Goal: Task Accomplishment & Management: Manage account settings

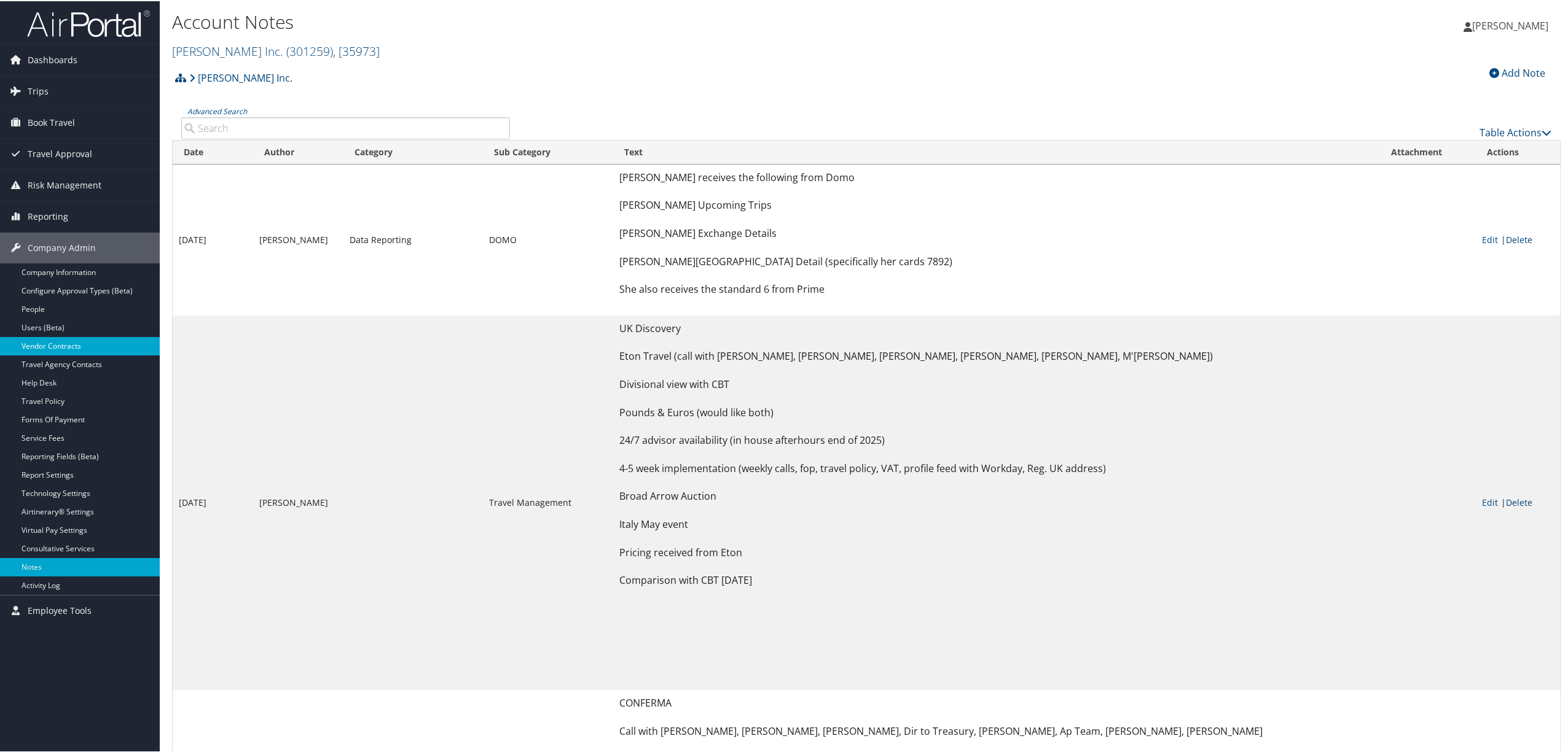
click at [62, 341] on link "Vendor Contracts" at bounding box center [80, 345] width 160 height 19
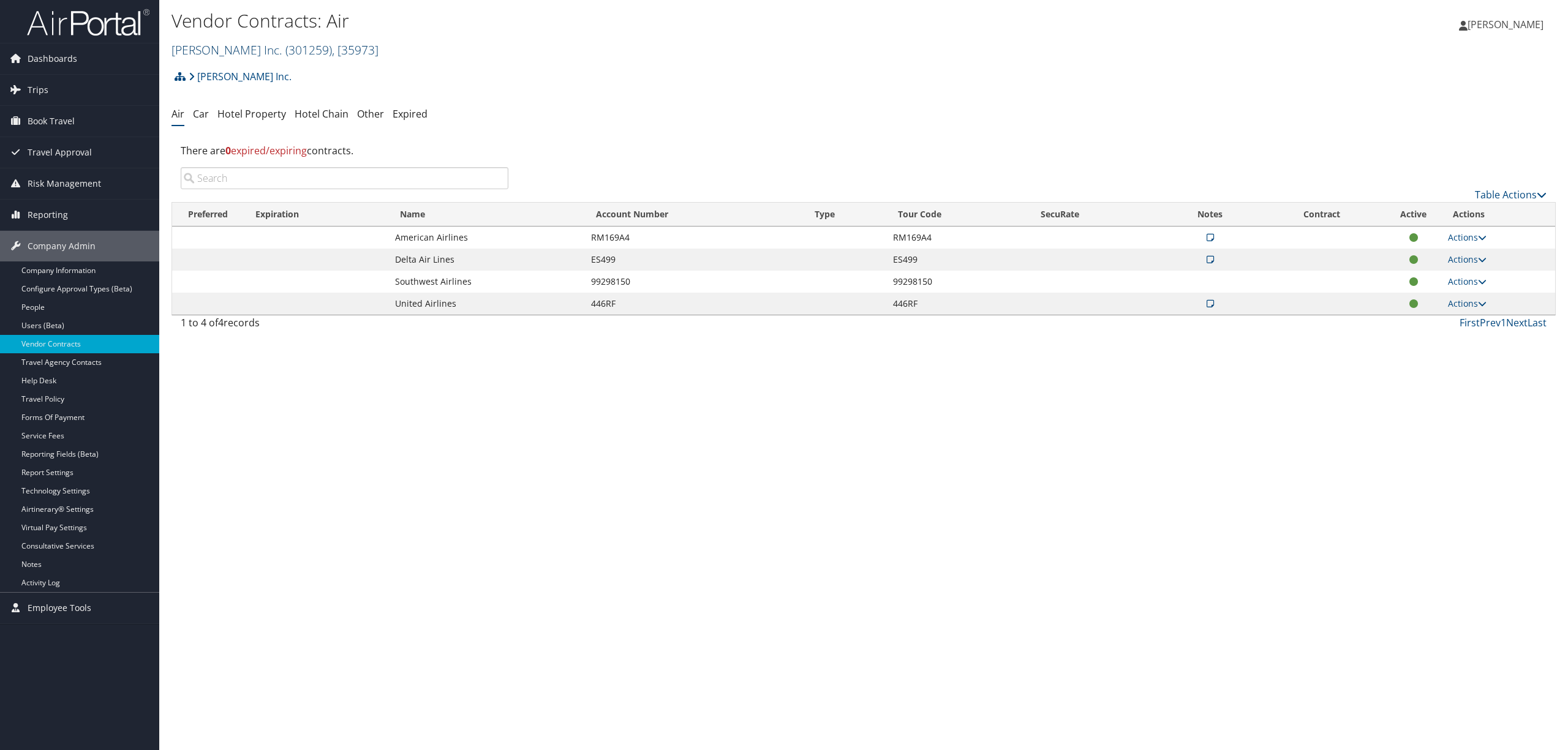
click at [286, 47] on span "( 301259 )" at bounding box center [309, 50] width 47 height 16
click at [263, 145] on link "AgReserves Inc, [30059]" at bounding box center [252, 145] width 161 height 21
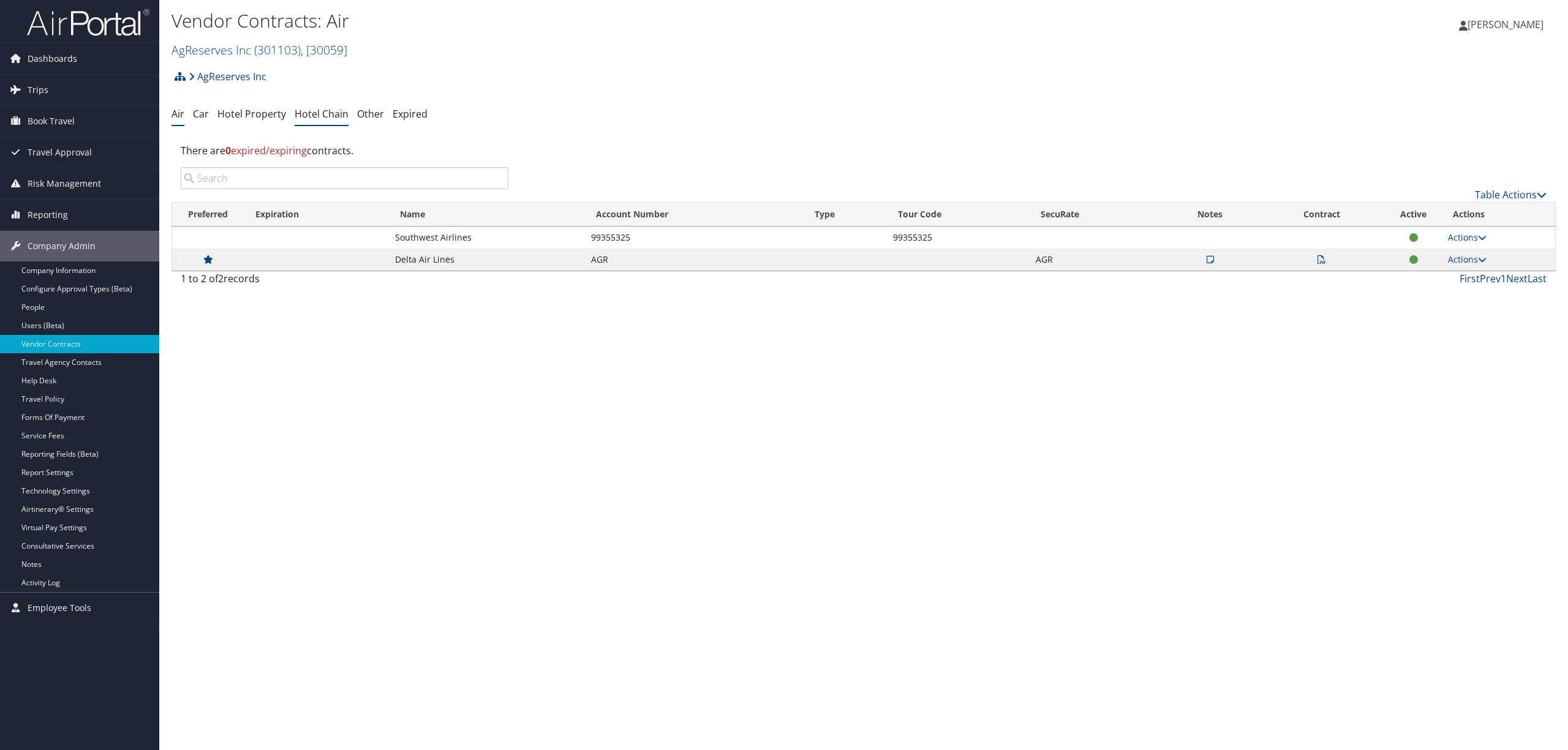
click at [321, 114] on link "Hotel Chain" at bounding box center [321, 114] width 54 height 13
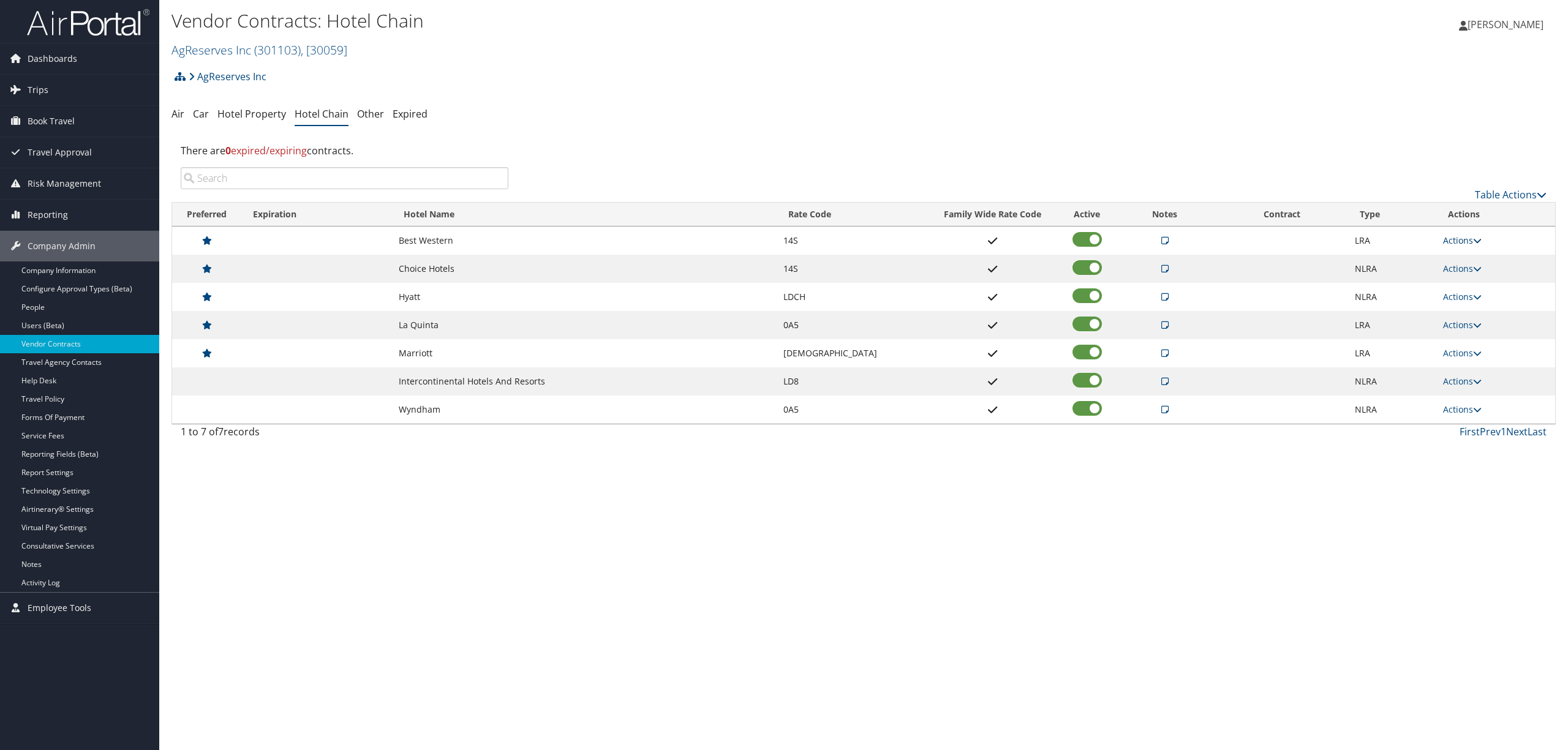
click at [1460, 238] on link "Actions" at bounding box center [1463, 240] width 39 height 12
click at [1462, 274] on link "Edit" at bounding box center [1476, 280] width 66 height 21
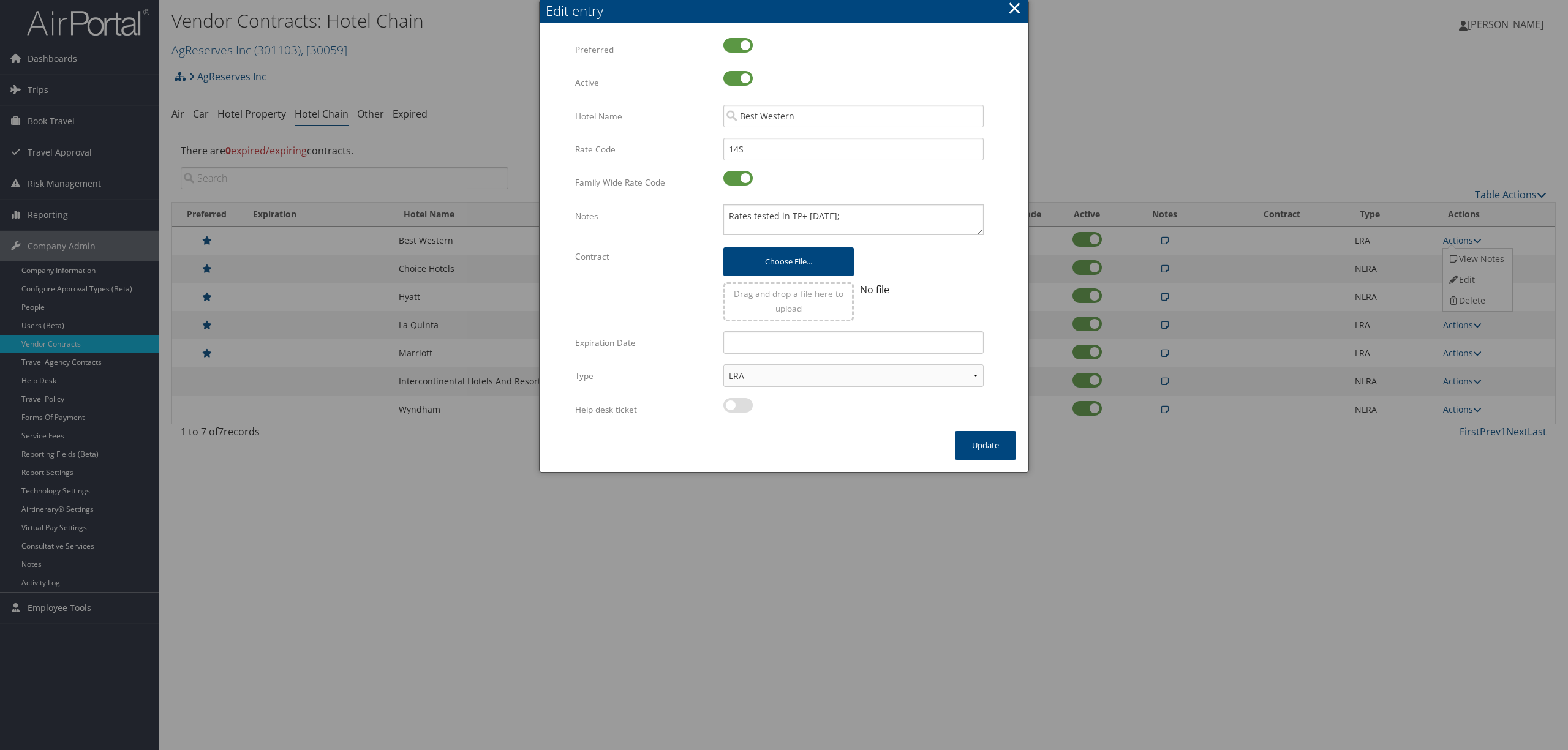
click at [1016, 7] on button "×" at bounding box center [1014, 7] width 14 height 24
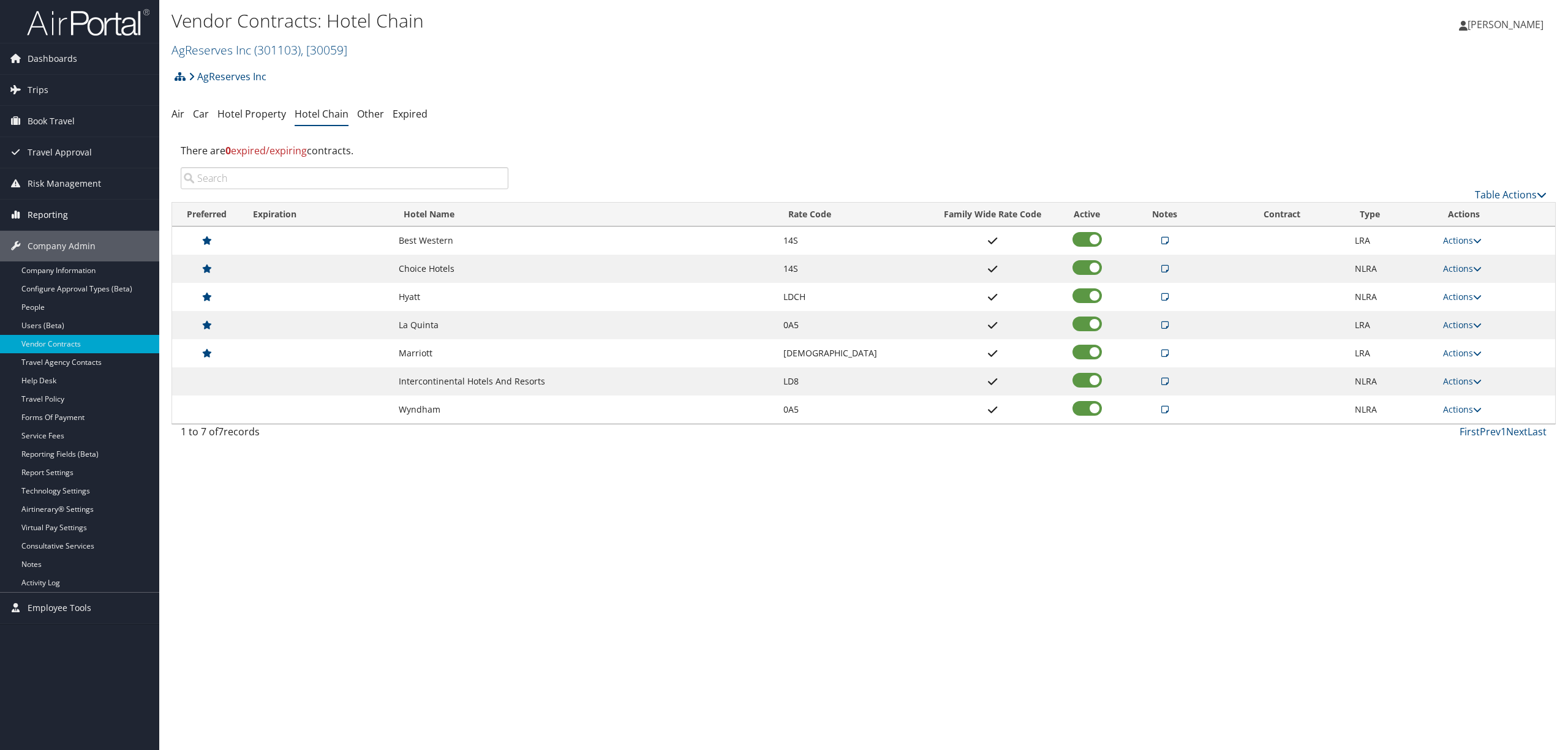
click at [68, 205] on link "Reporting" at bounding box center [79, 214] width 160 height 30
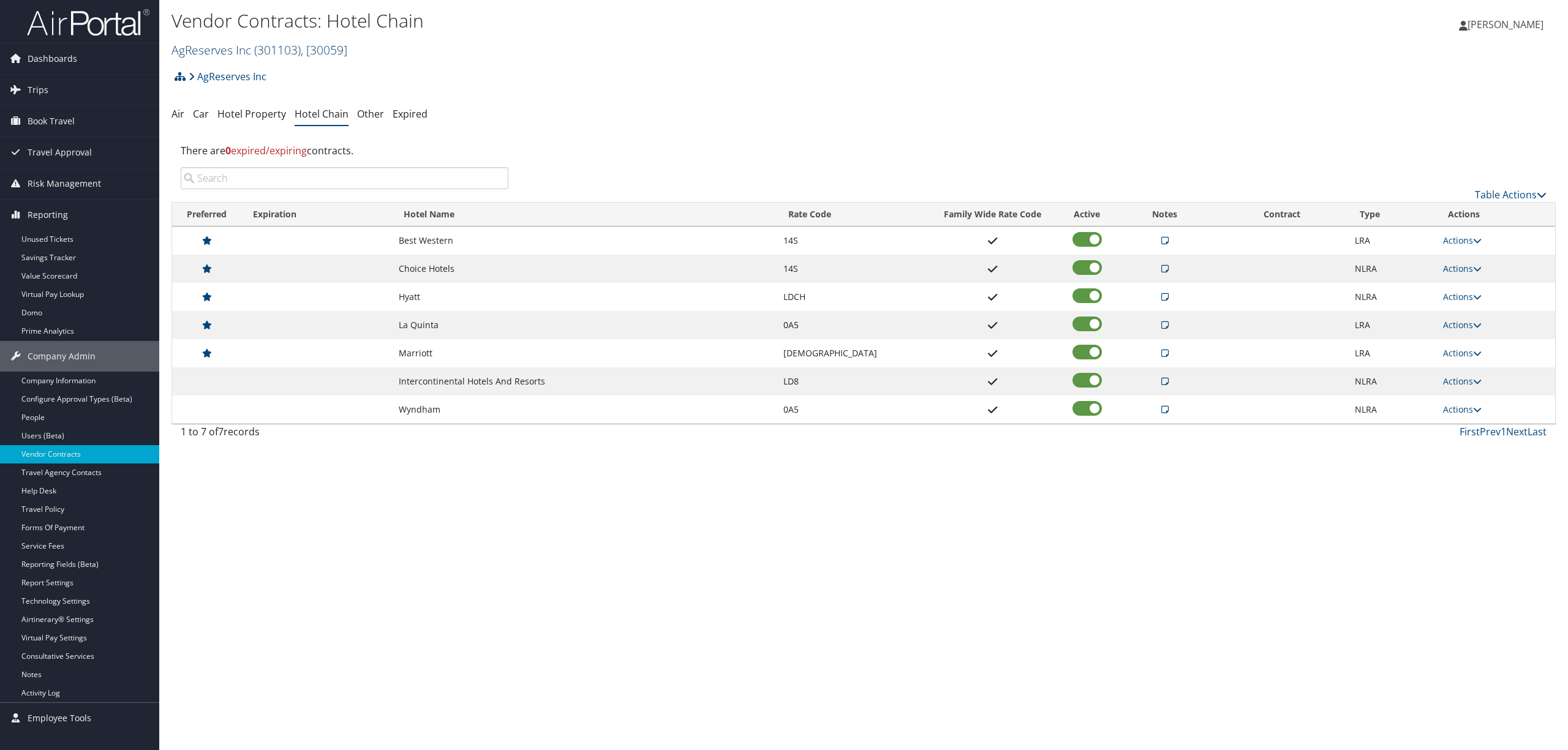
click at [231, 50] on link "AgReserves Inc ( 301103 ) , [ 30059 ]" at bounding box center [259, 50] width 176 height 16
click at [229, 72] on input "search" at bounding box center [252, 73] width 161 height 23
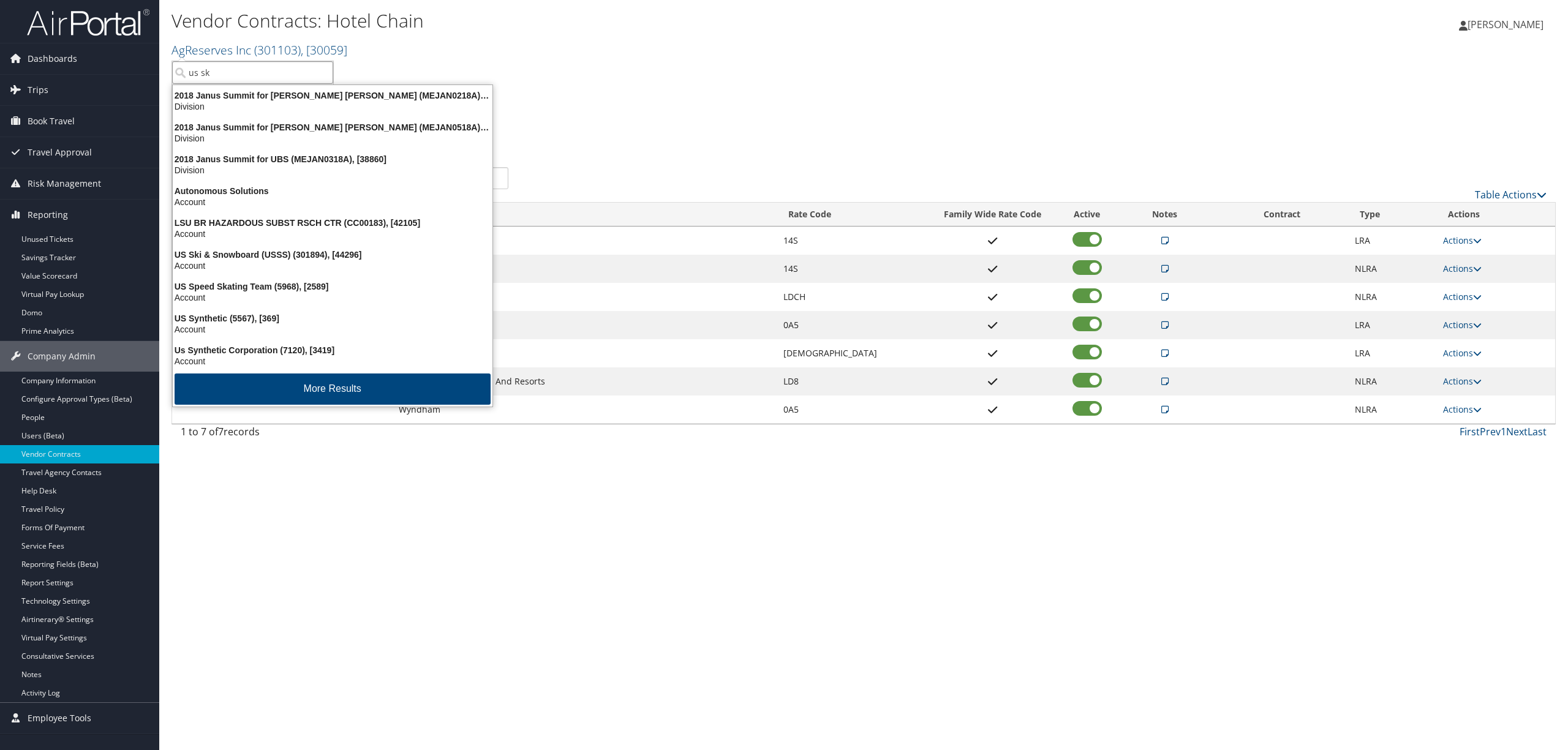
type input "us ski"
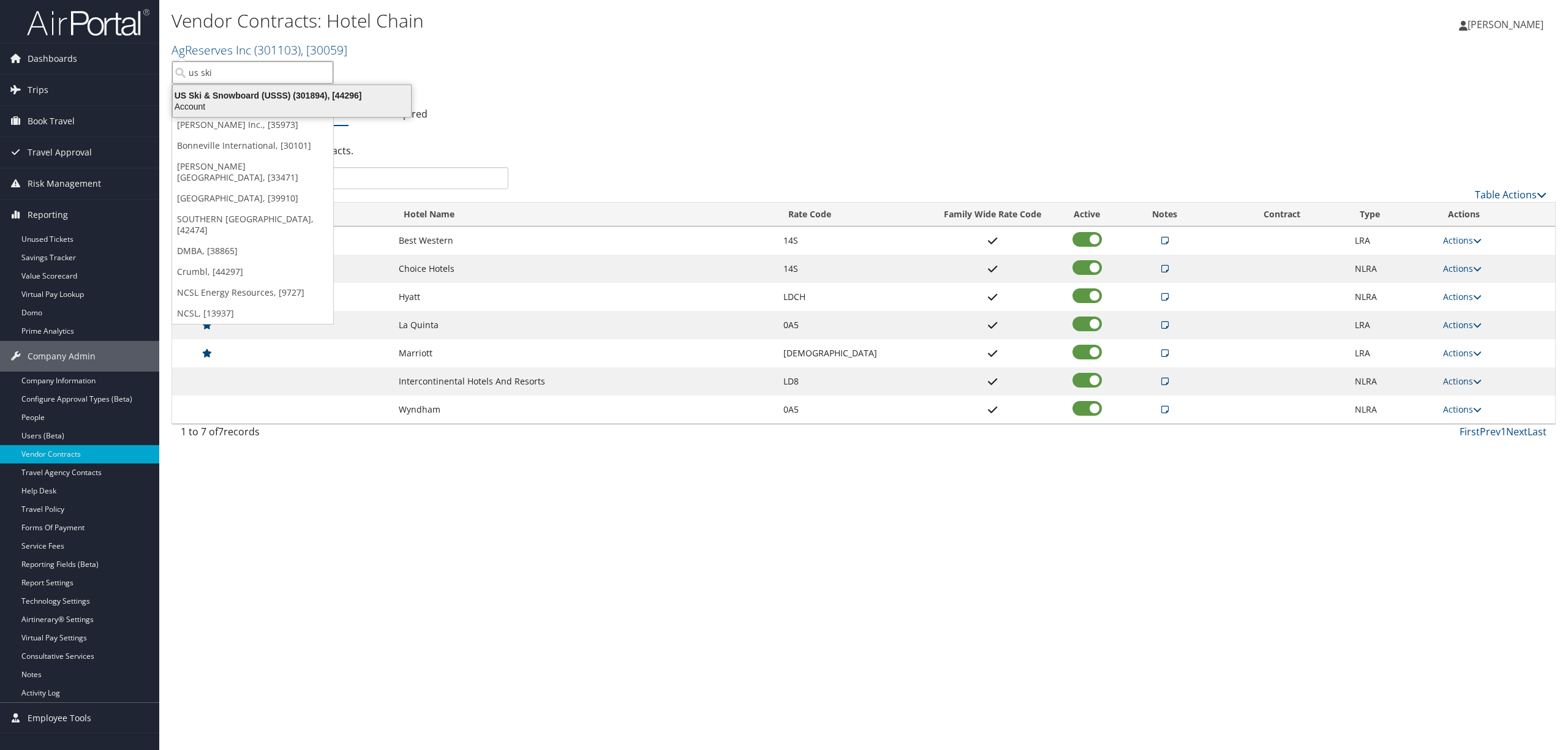
click at [270, 102] on div "Account" at bounding box center [292, 106] width 253 height 11
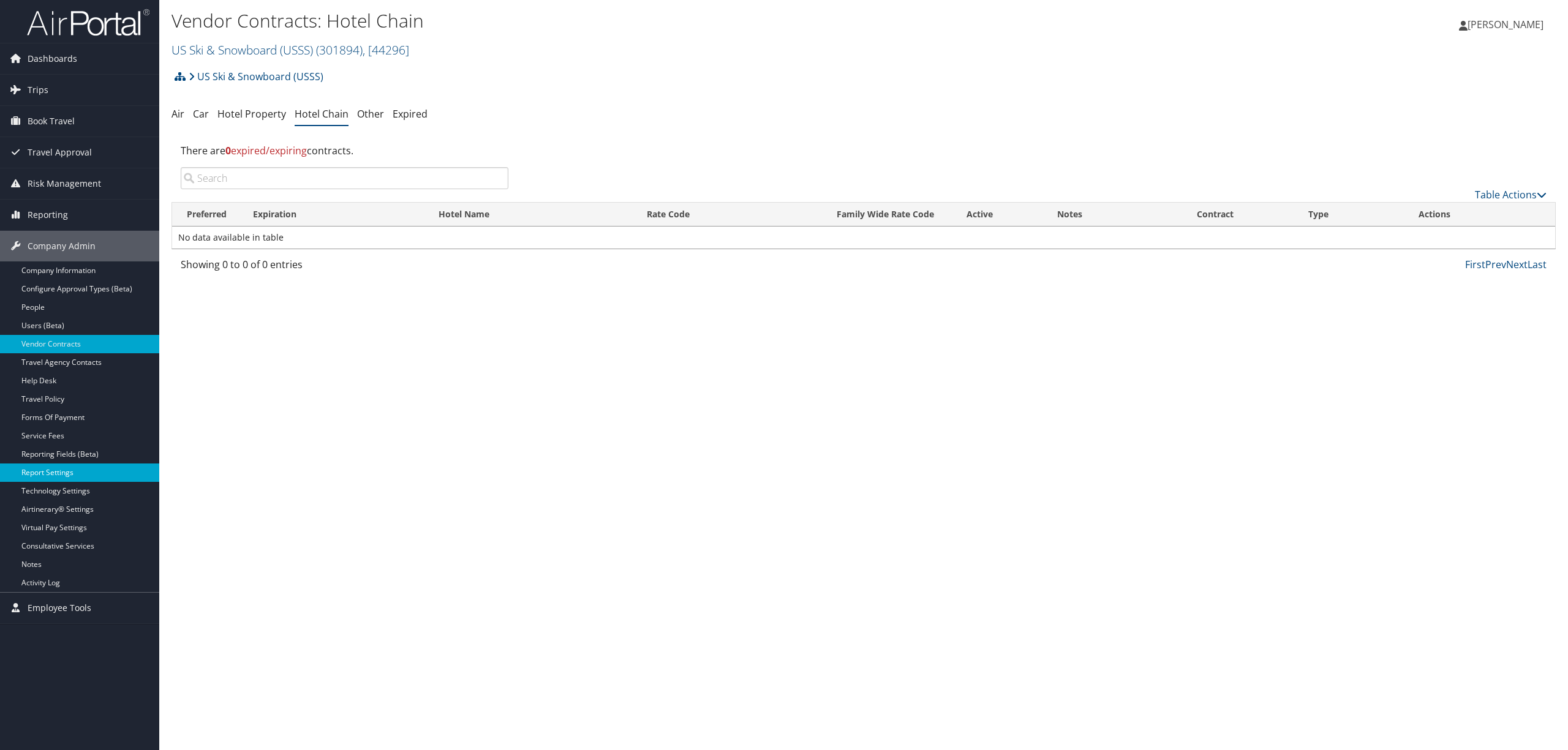
click at [94, 473] on link "Report Settings" at bounding box center [79, 473] width 160 height 19
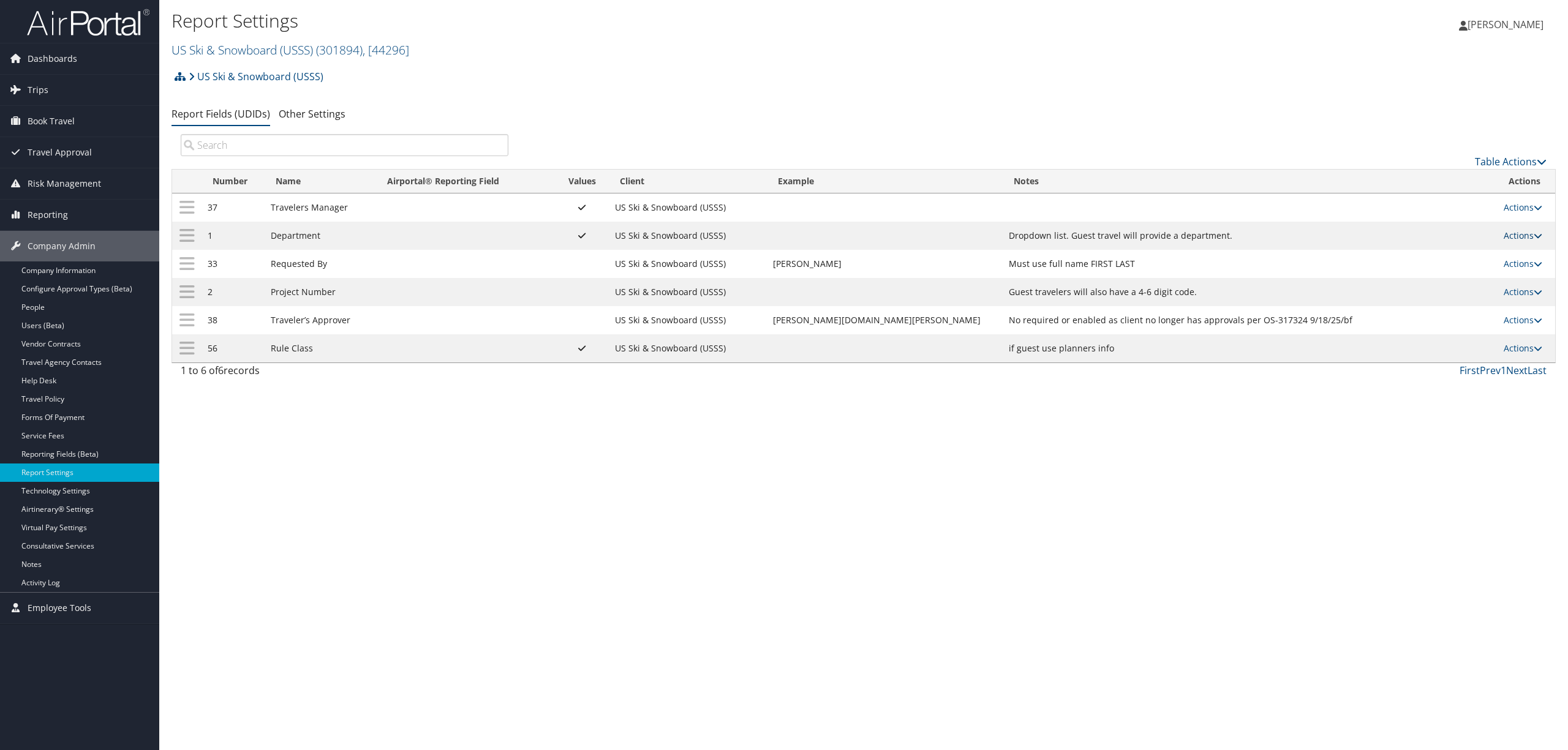
click at [1526, 234] on link "Actions" at bounding box center [1523, 236] width 39 height 12
click at [1451, 260] on link "Update Report Field Values" at bounding box center [1471, 255] width 132 height 21
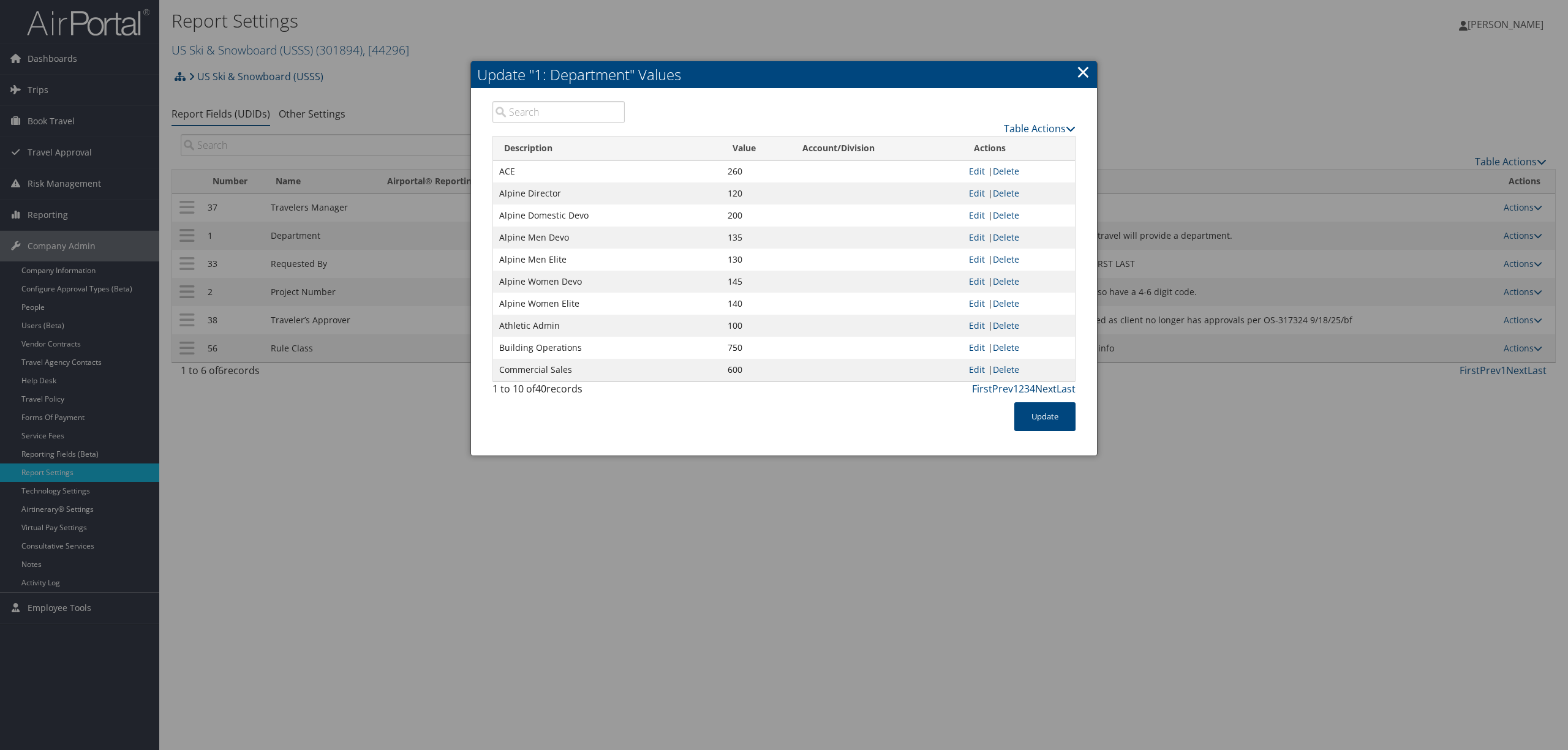
click at [1042, 386] on link "Next" at bounding box center [1046, 389] width 22 height 13
click at [996, 388] on link "Prev" at bounding box center [1003, 389] width 21 height 13
drag, startPoint x: 1083, startPoint y: 70, endPoint x: 962, endPoint y: 51, distance: 122.5
click at [1083, 70] on link "×" at bounding box center [1083, 71] width 14 height 24
